Goal: Complete application form

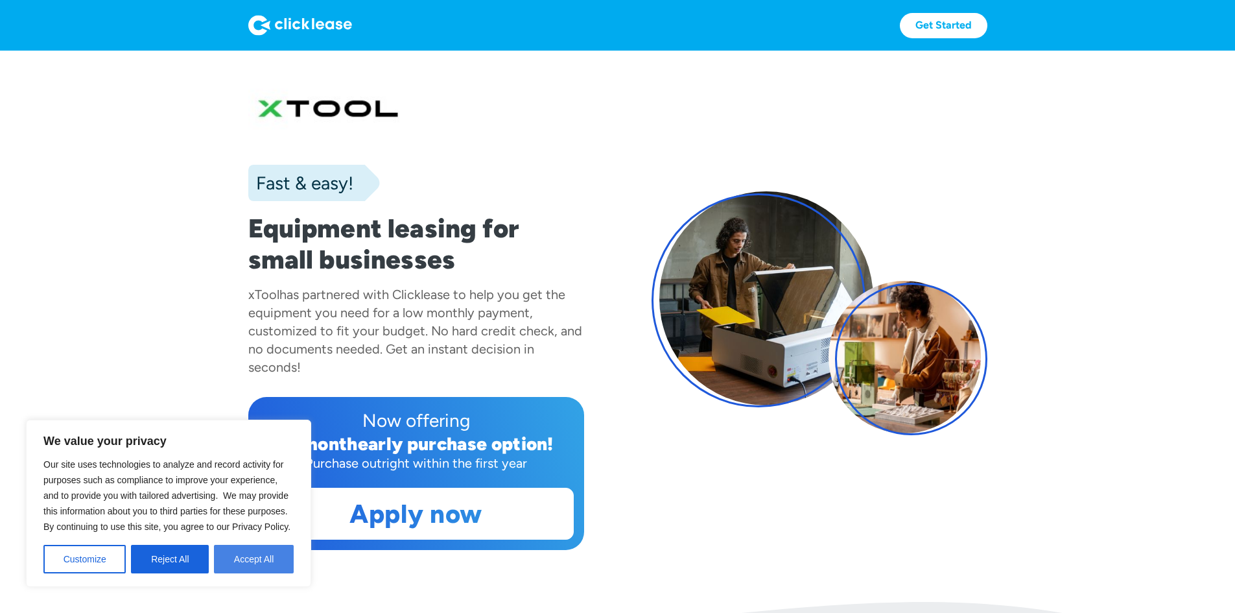
click at [240, 561] on button "Accept All" at bounding box center [254, 559] width 80 height 29
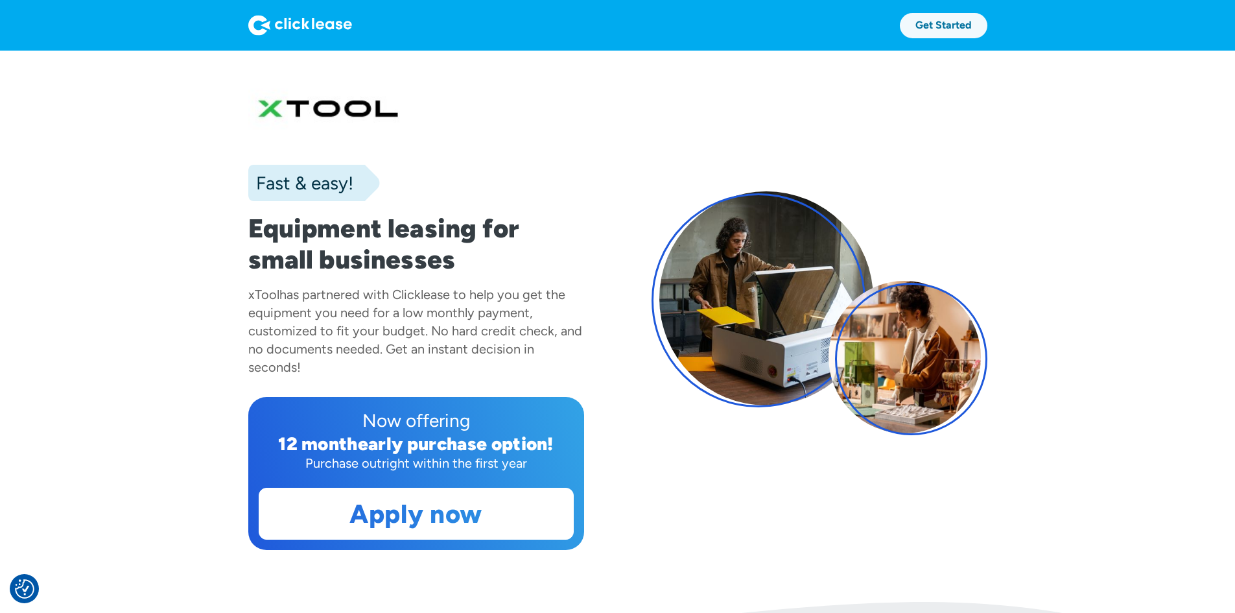
click at [988, 30] on link "Get Started" at bounding box center [944, 25] width 88 height 25
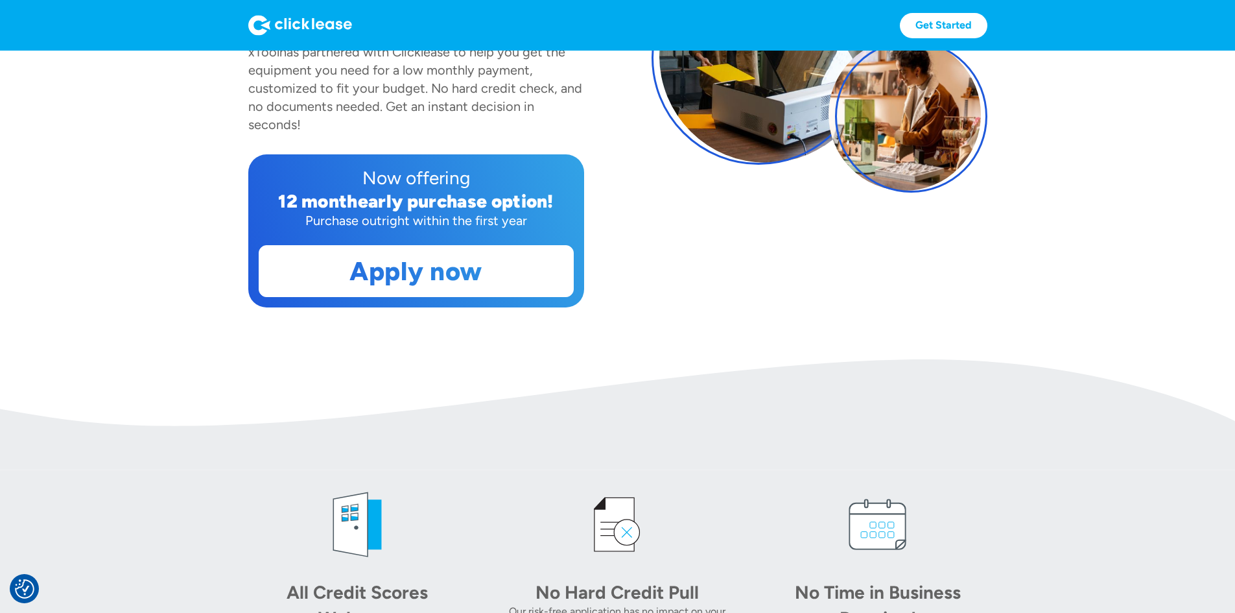
scroll to position [259, 0]
